Goal: Entertainment & Leisure: Browse casually

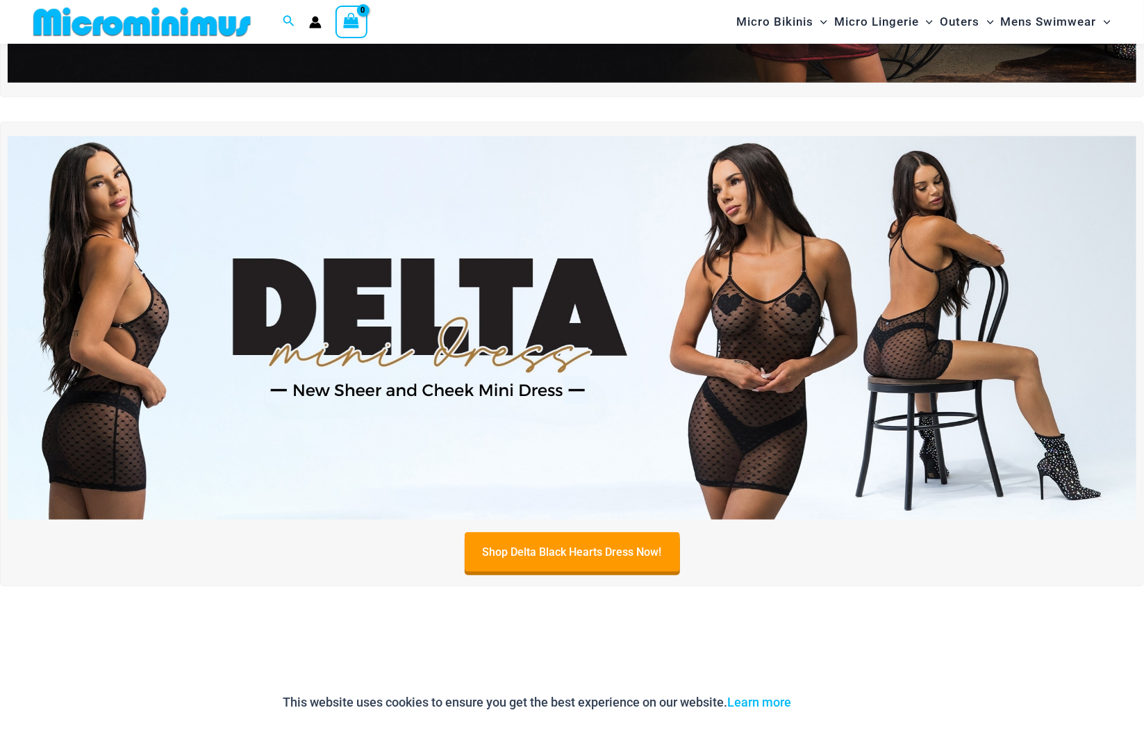
scroll to position [421, 0]
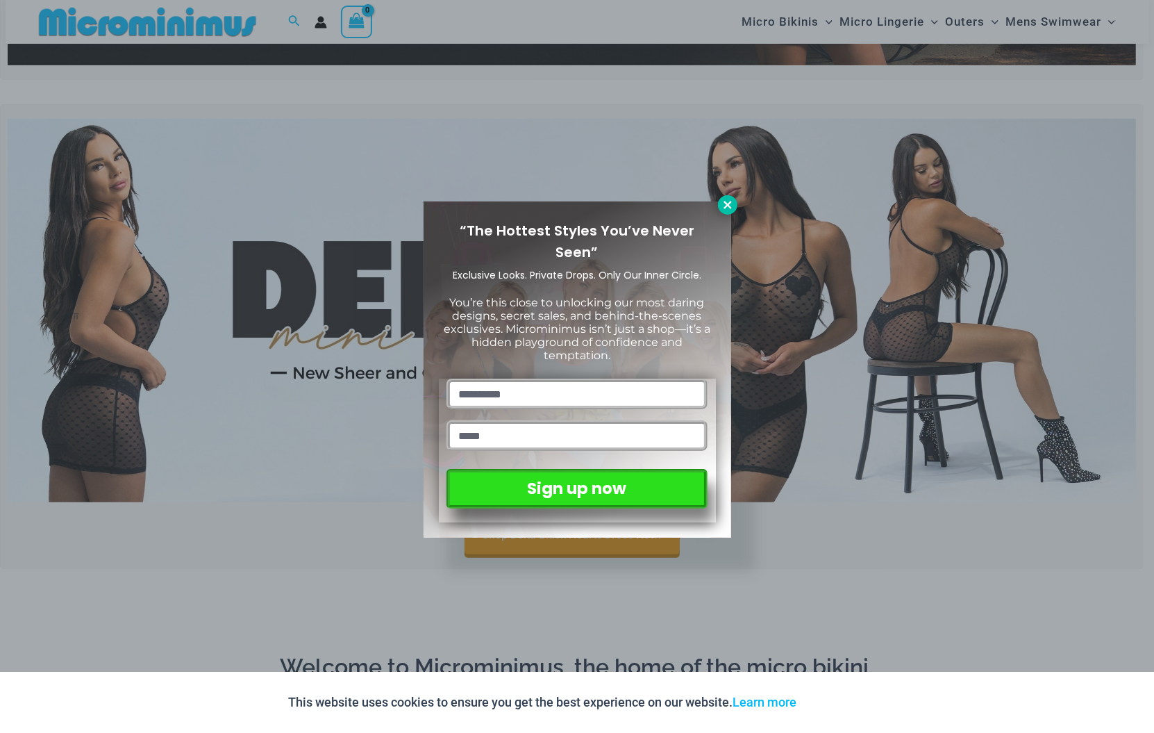
click at [718, 201] on button at bounding box center [727, 204] width 19 height 19
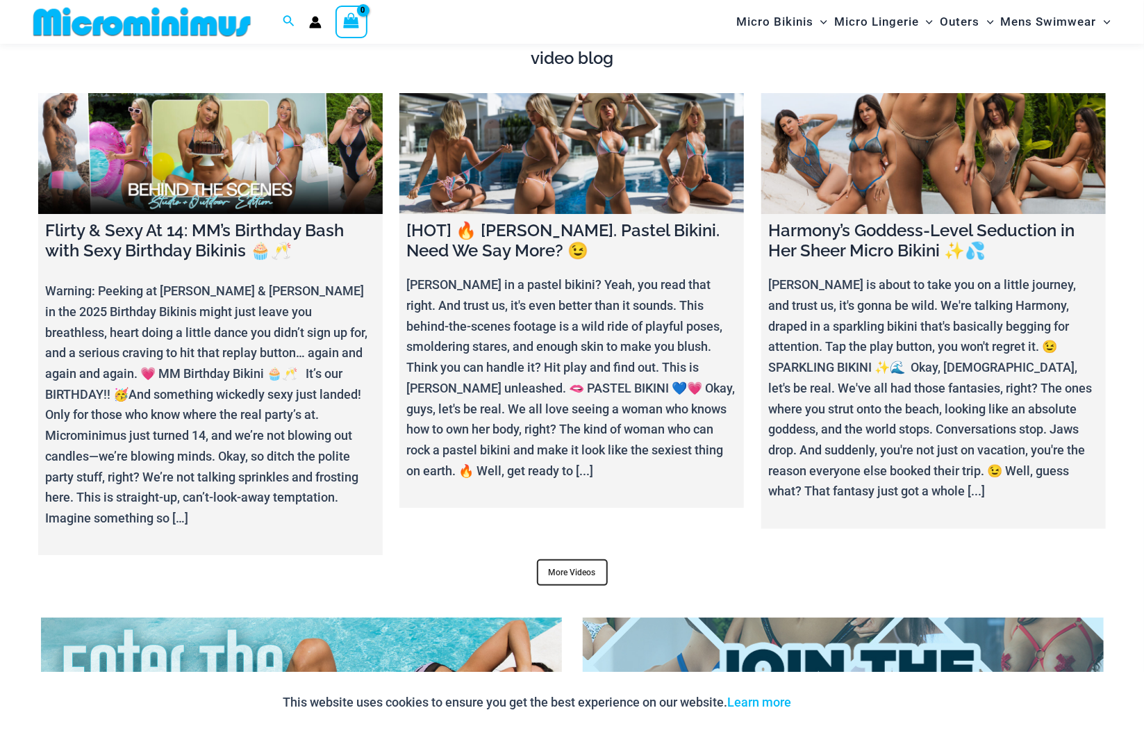
scroll to position [5178, 0]
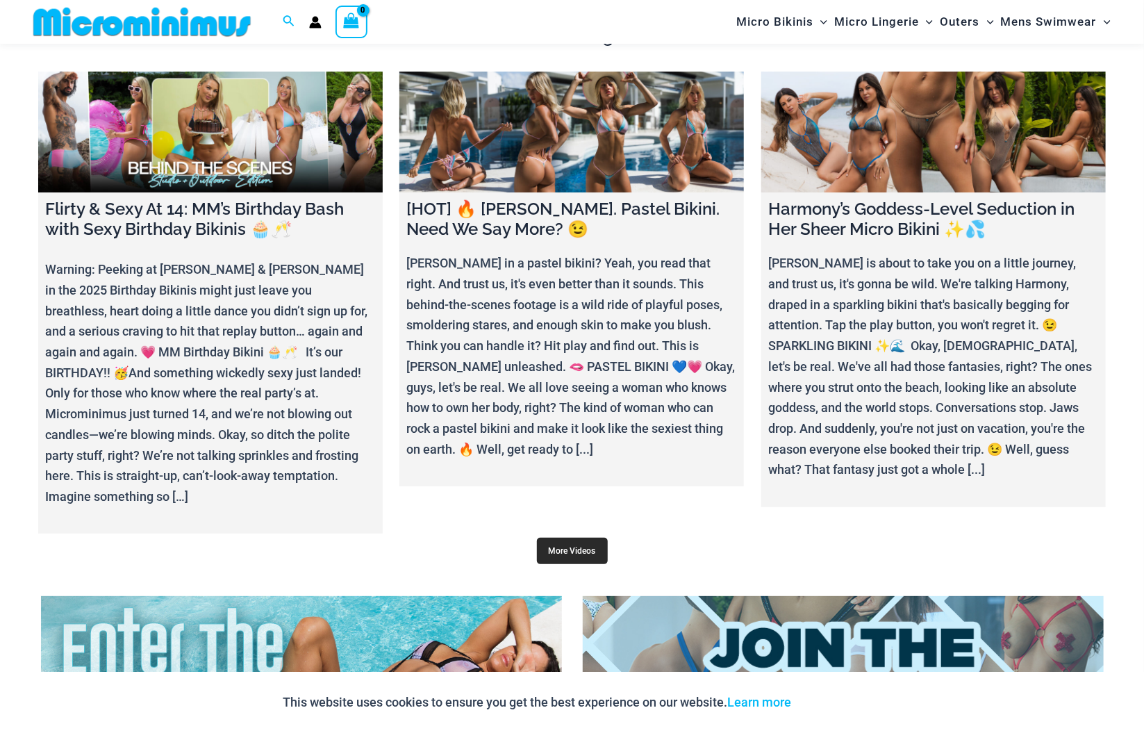
click at [592, 540] on link "More Videos" at bounding box center [572, 550] width 71 height 26
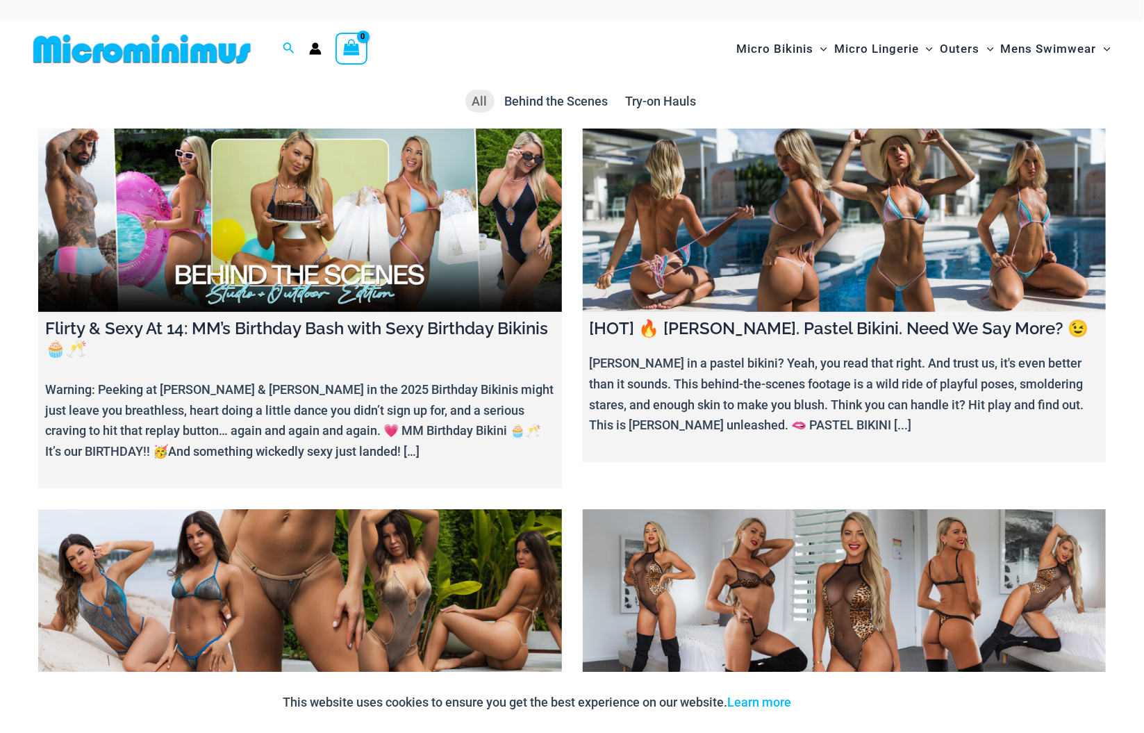
click at [360, 579] on link at bounding box center [300, 600] width 524 height 183
click at [283, 199] on link at bounding box center [300, 219] width 524 height 183
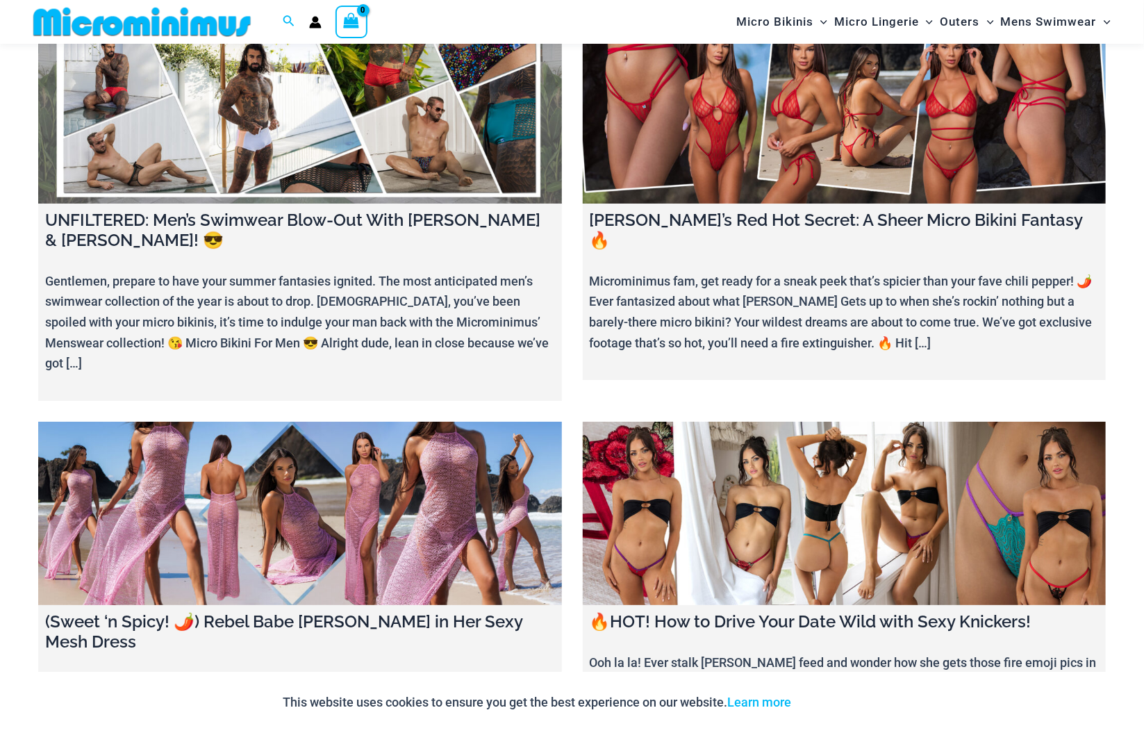
scroll to position [2384, 0]
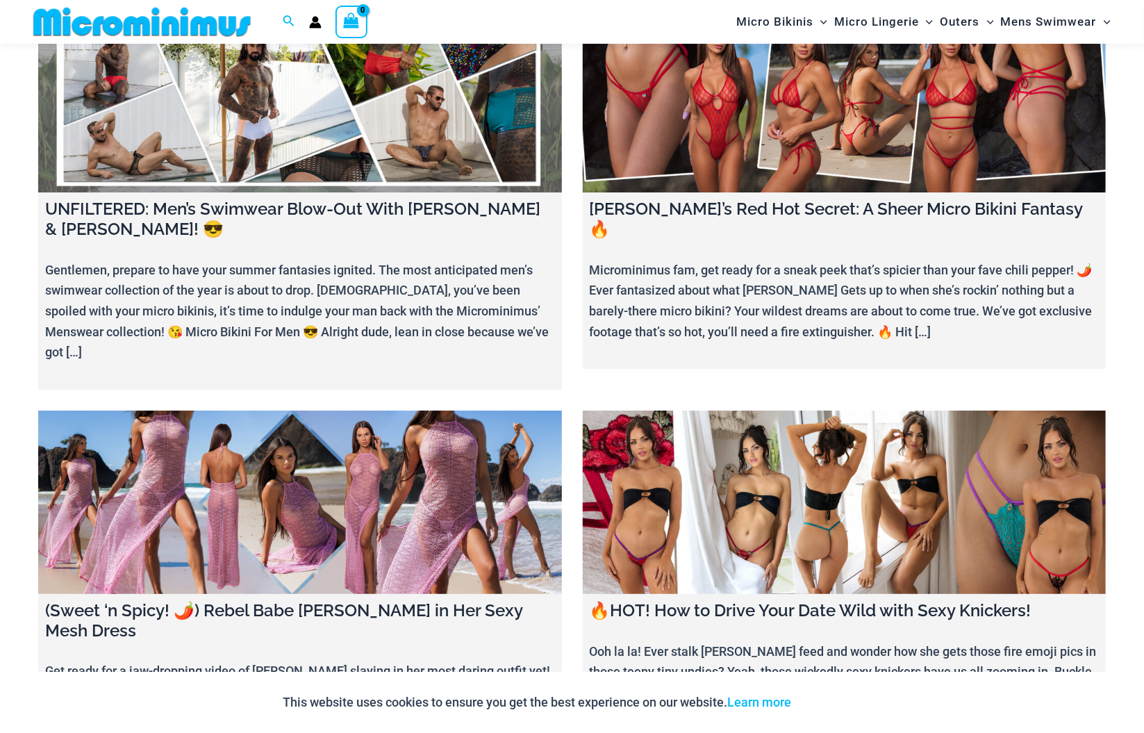
click at [253, 465] on link at bounding box center [300, 501] width 524 height 183
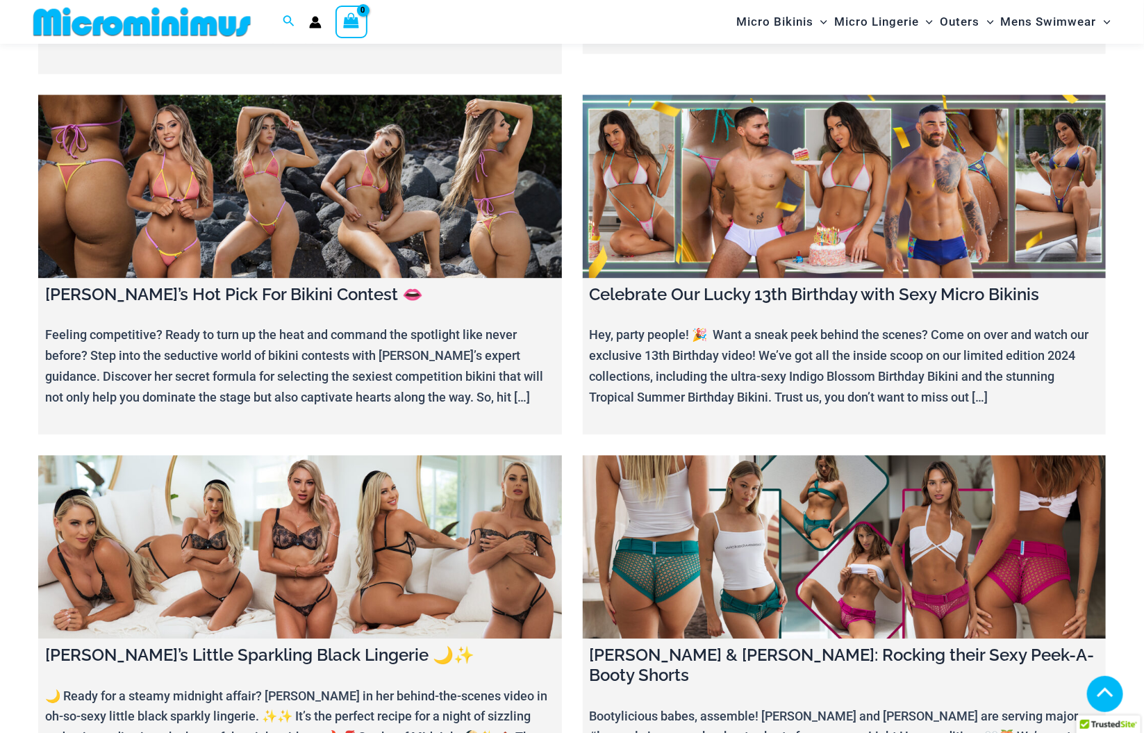
scroll to position [3880, 0]
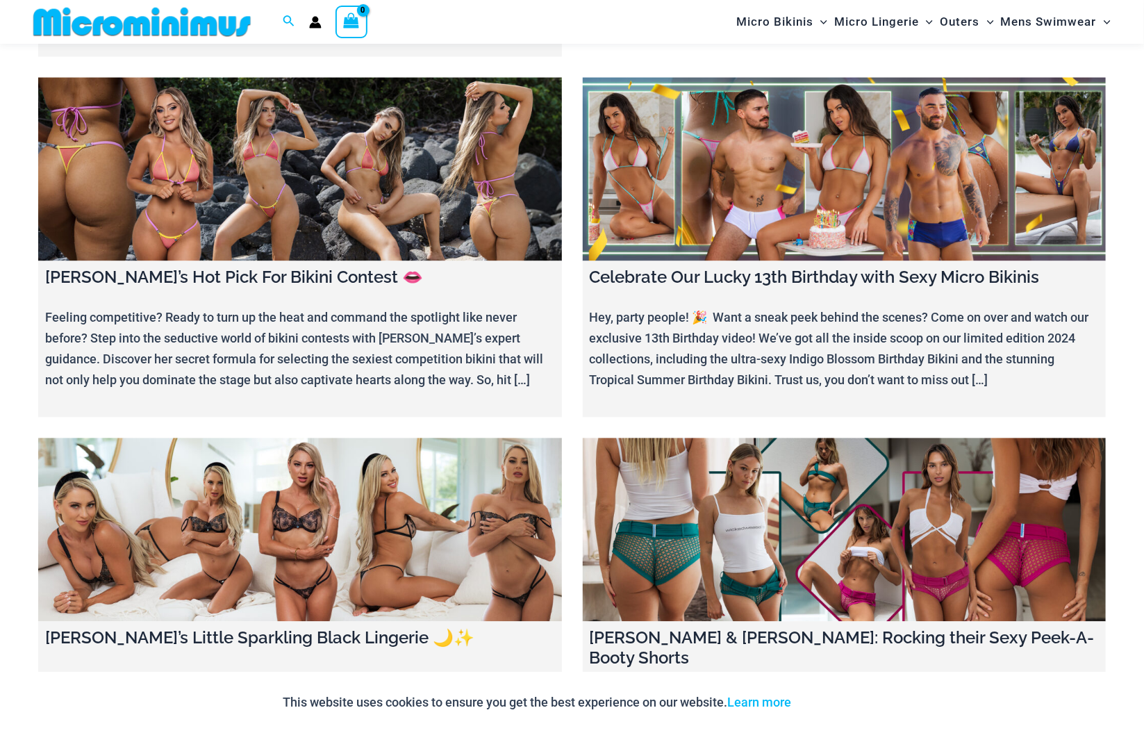
click at [725, 438] on link at bounding box center [845, 529] width 524 height 183
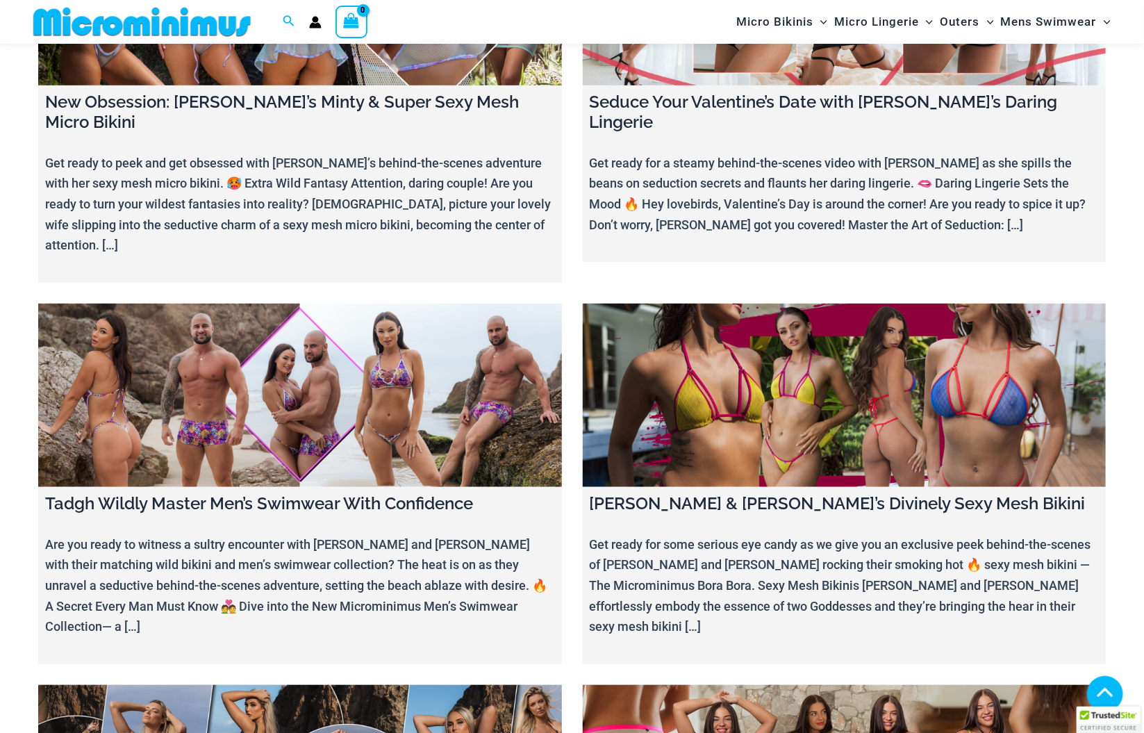
scroll to position [5566, 0]
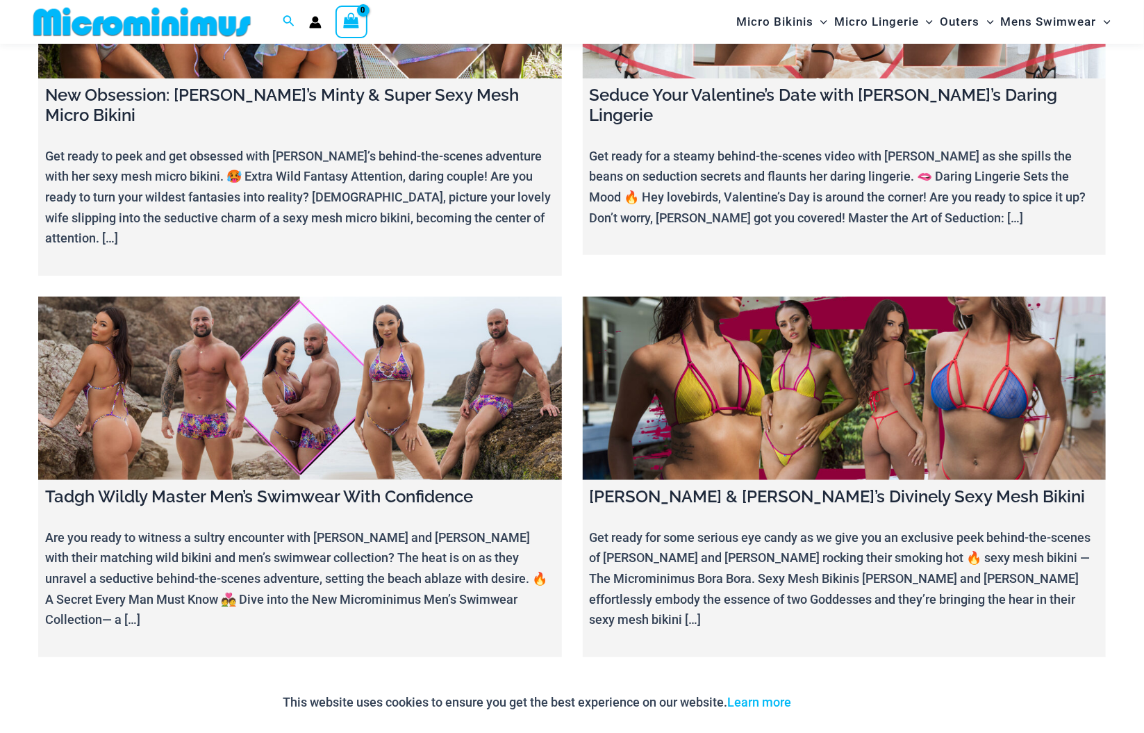
click at [805, 296] on link at bounding box center [845, 387] width 524 height 183
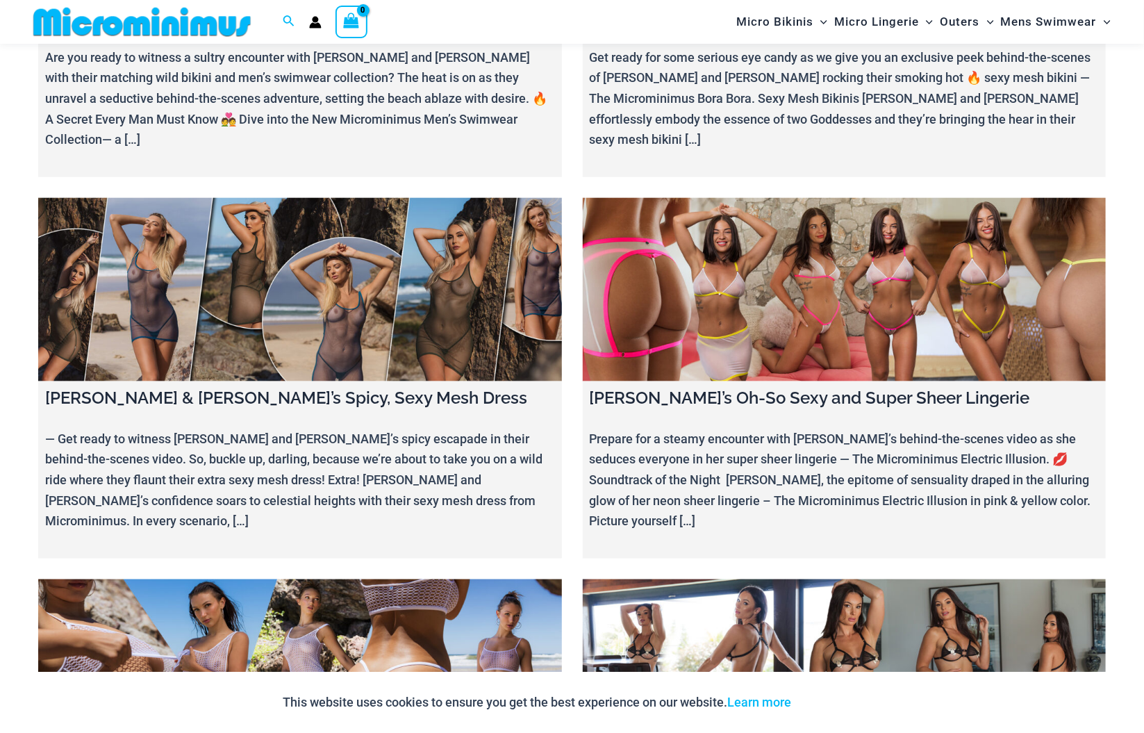
scroll to position [6121, 0]
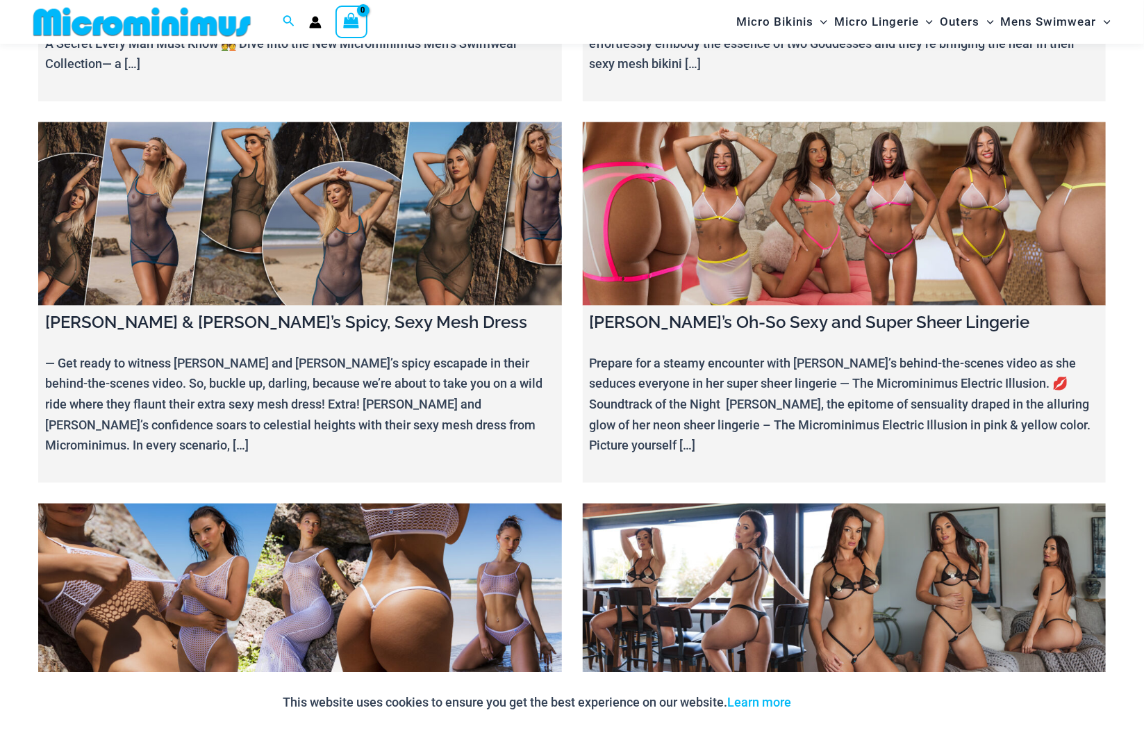
click at [406, 503] on link at bounding box center [300, 594] width 524 height 183
